Goal: Task Accomplishment & Management: Use online tool/utility

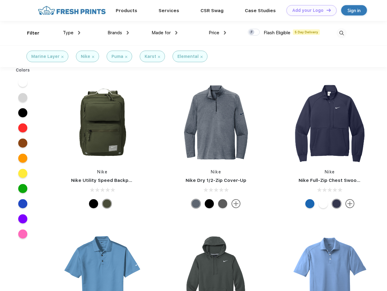
click at [309, 10] on link "Add your Logo Design Tool" at bounding box center [311, 10] width 50 height 11
click at [0, 0] on div "Design Tool" at bounding box center [0, 0] width 0 height 0
click at [326, 10] on link "Add your Logo Design Tool" at bounding box center [311, 10] width 50 height 11
click at [29, 33] on div "Filter" at bounding box center [33, 33] width 12 height 7
click at [72, 33] on span "Type" at bounding box center [68, 32] width 11 height 5
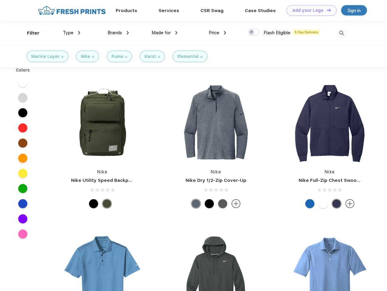
click at [118, 33] on span "Brands" at bounding box center [114, 32] width 15 height 5
click at [164, 33] on span "Made for" at bounding box center [160, 32] width 19 height 5
click at [217, 33] on span "Price" at bounding box center [213, 32] width 11 height 5
click at [254, 32] on div at bounding box center [254, 32] width 12 height 7
click at [252, 32] on input "checkbox" at bounding box center [250, 31] width 4 height 4
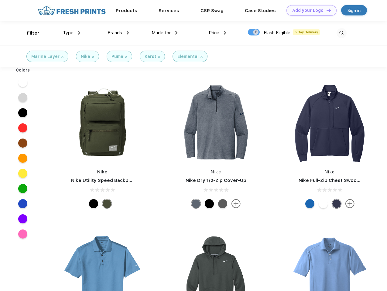
click at [341, 33] on img at bounding box center [341, 33] width 10 height 10
